Goal: Navigation & Orientation: Find specific page/section

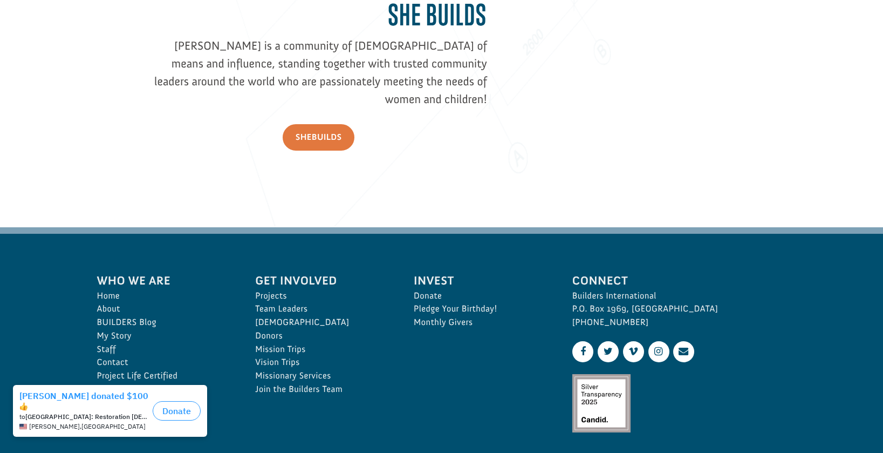
scroll to position [1567, 0]
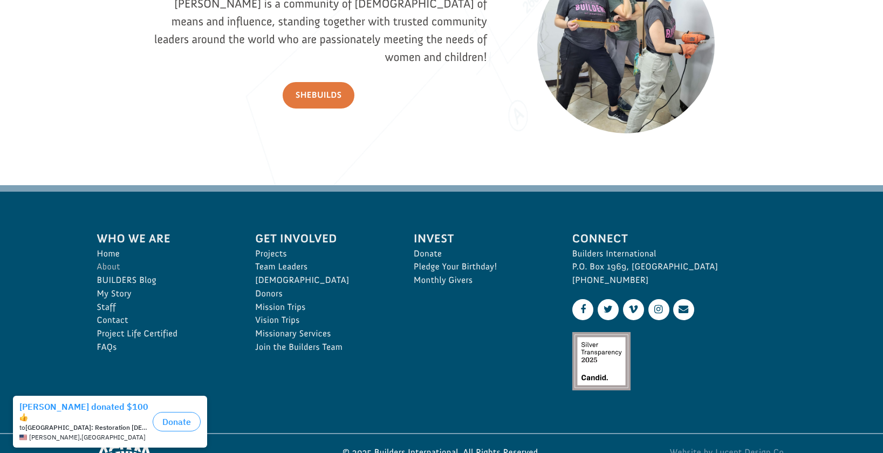
click at [114, 264] on link "About" at bounding box center [164, 266] width 135 height 13
